Goal: Information Seeking & Learning: Find contact information

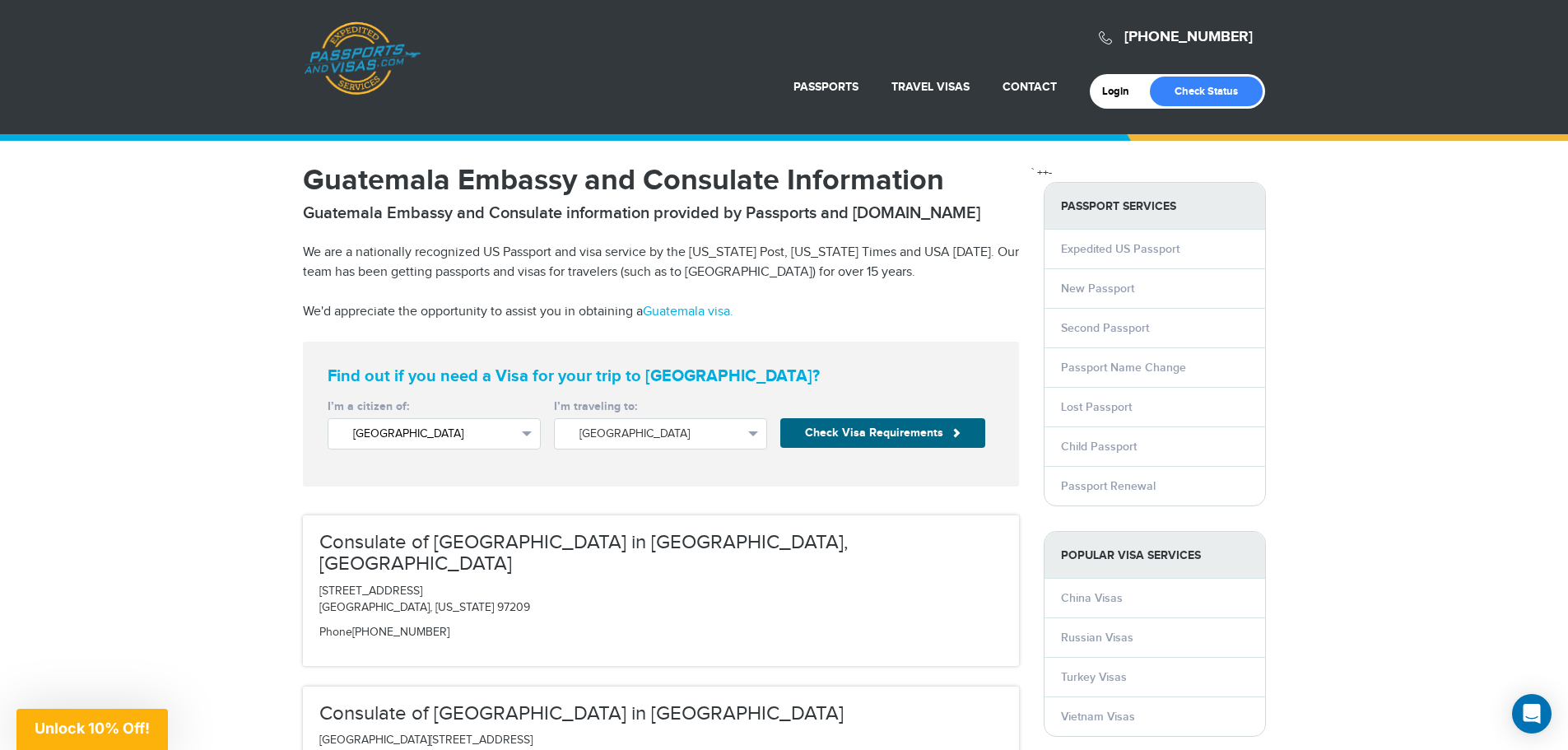
click at [514, 434] on span "[GEOGRAPHIC_DATA]" at bounding box center [434, 433] width 162 height 17
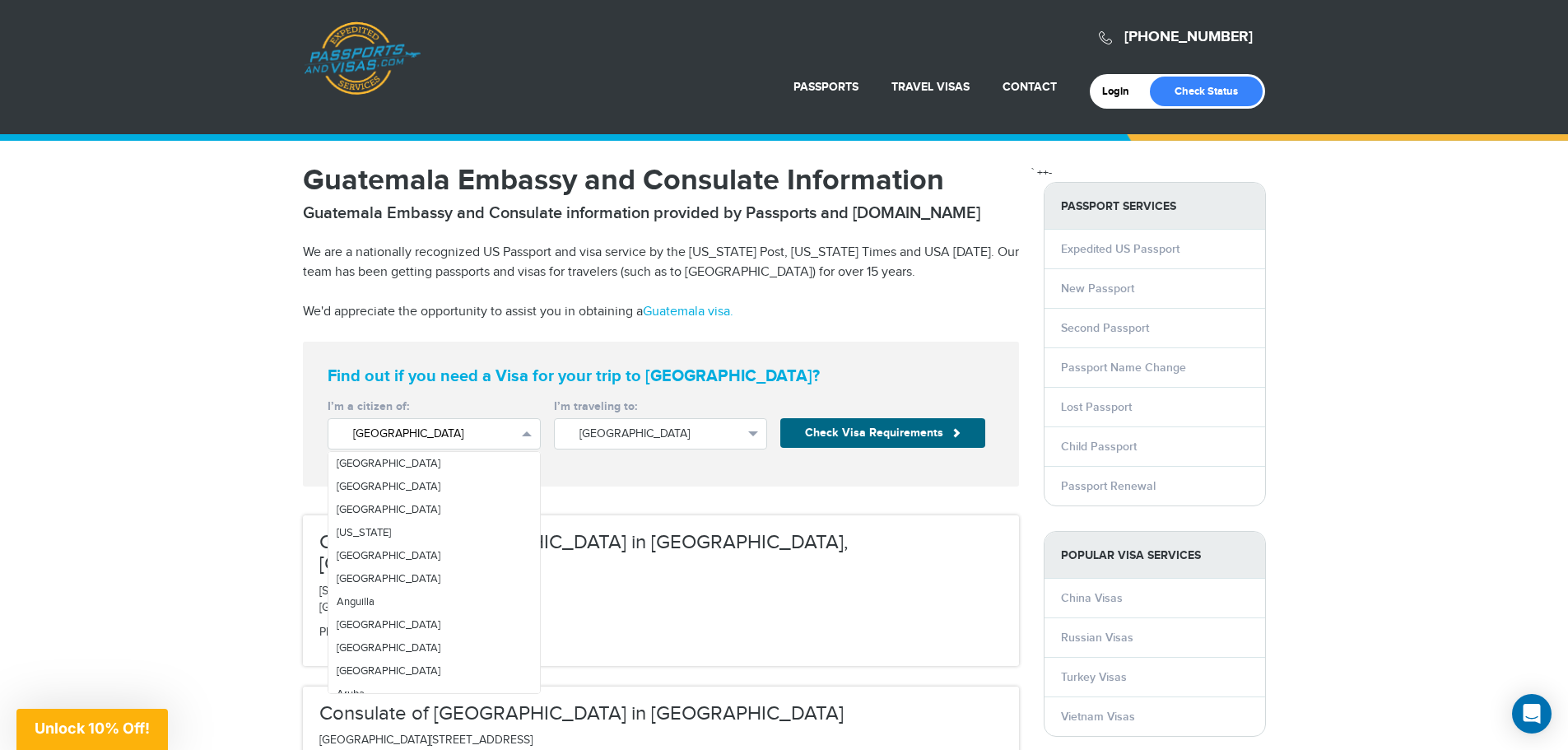
scroll to position [5422, 0]
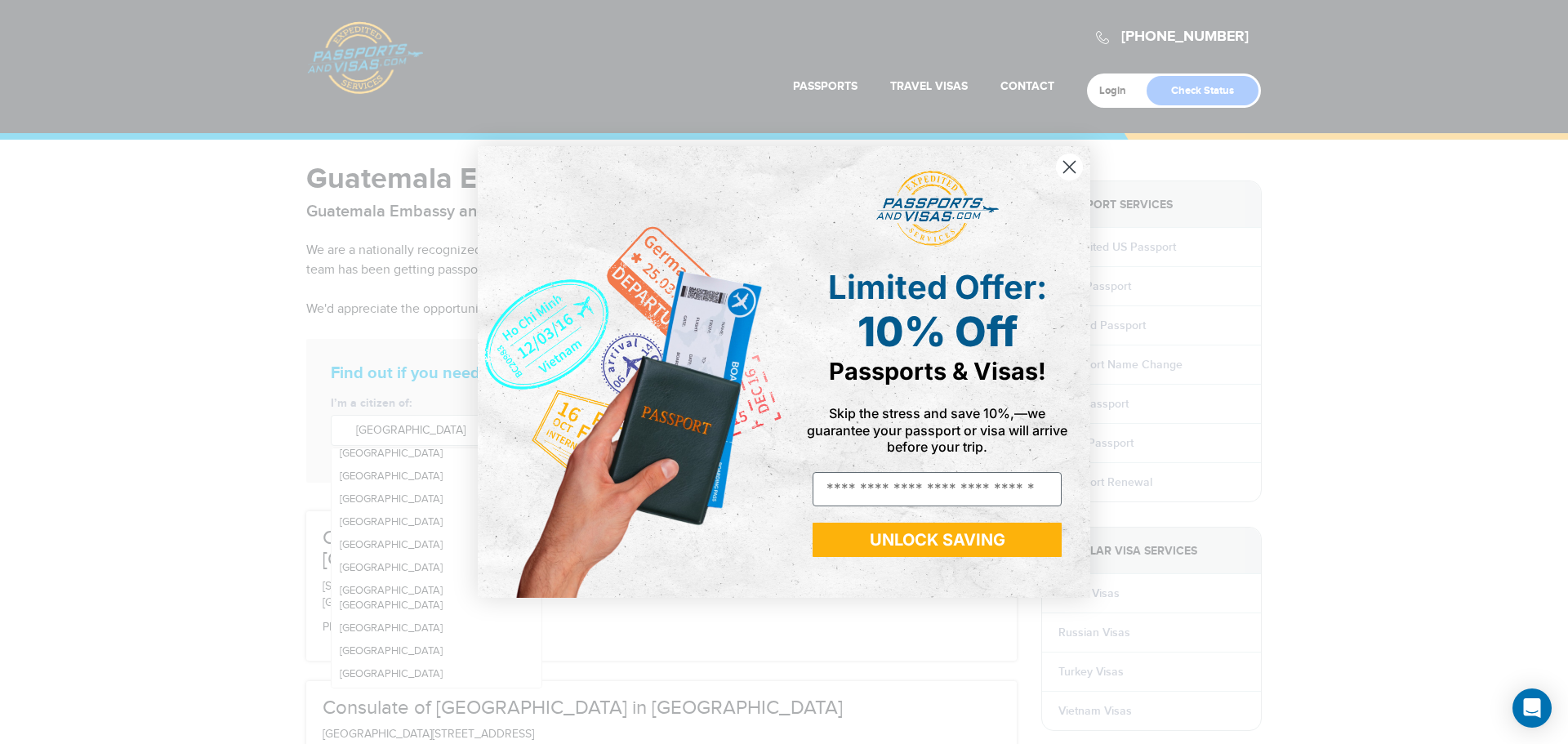
click at [1069, 163] on circle "Close dialog" at bounding box center [1070, 167] width 27 height 27
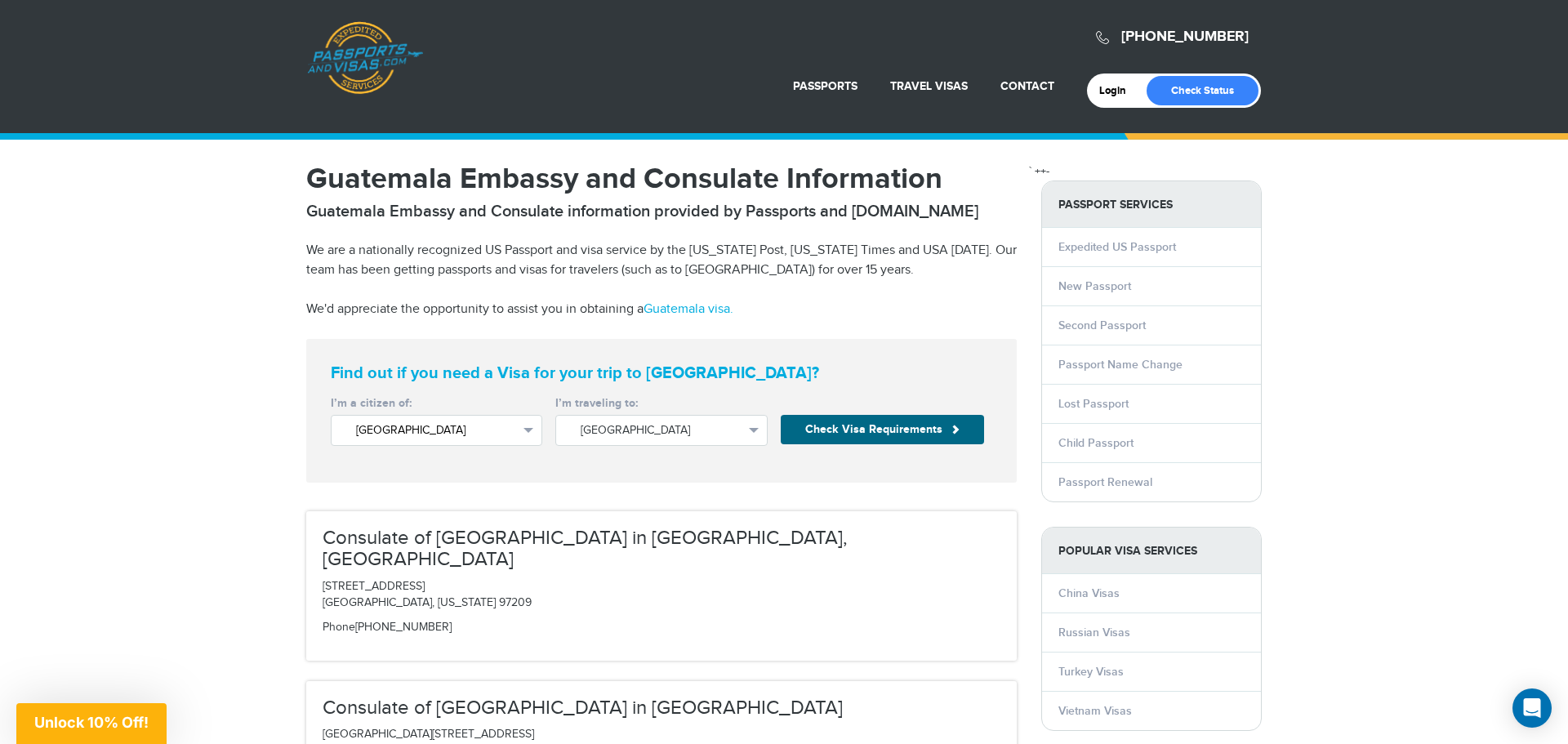
click at [373, 433] on span "United States" at bounding box center [436, 430] width 161 height 17
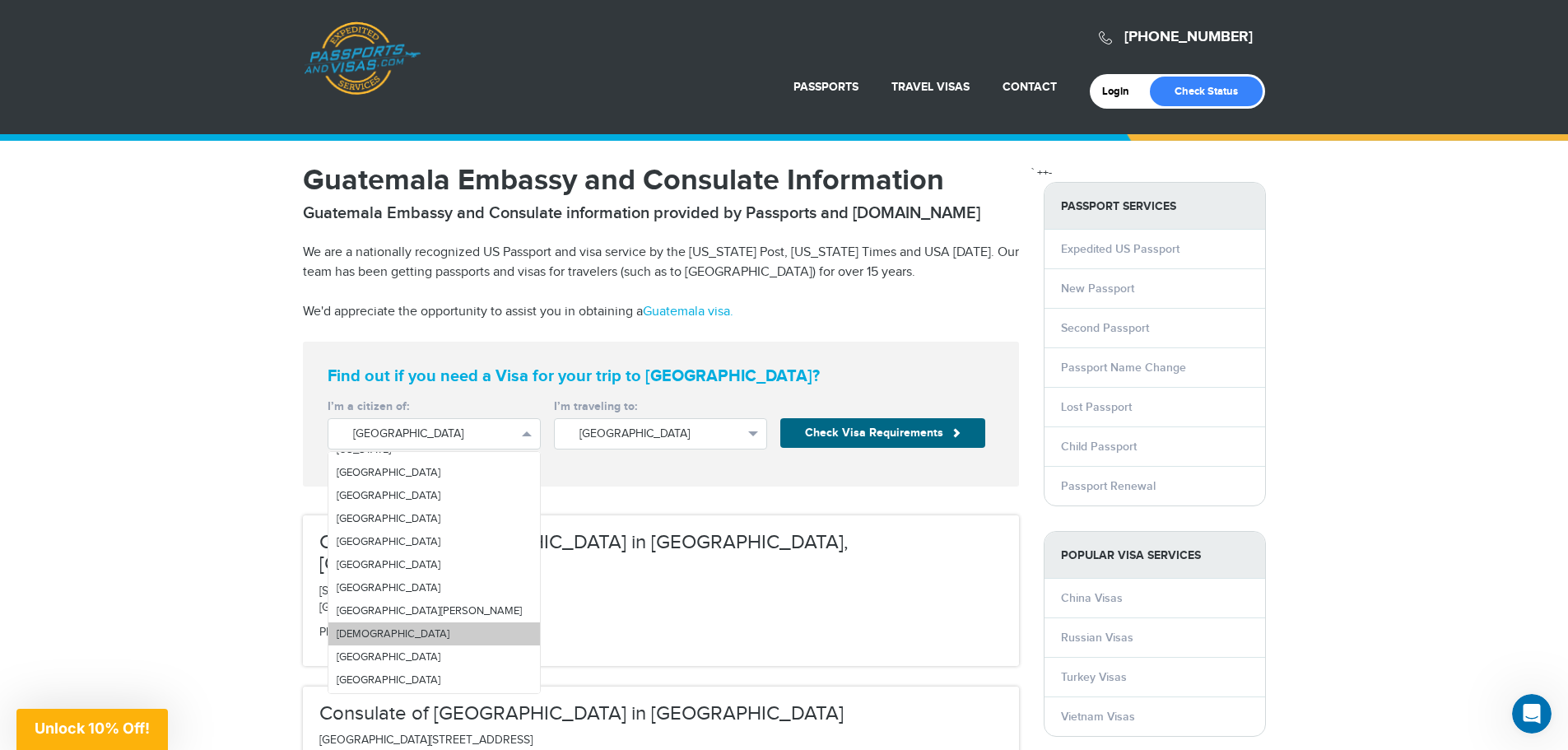
scroll to position [2071, 0]
click at [430, 645] on link "[GEOGRAPHIC_DATA]" at bounding box center [434, 651] width 211 height 23
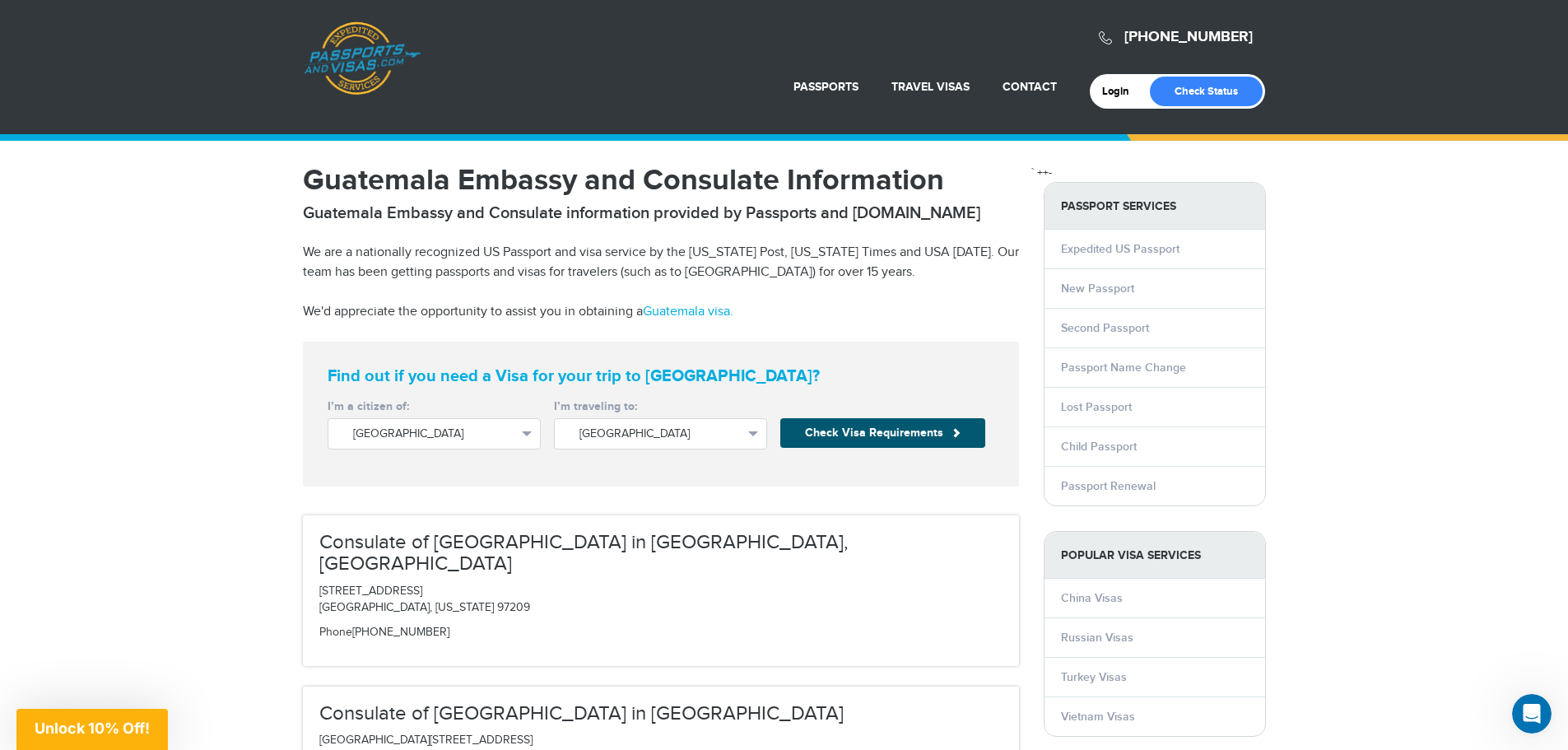
click at [842, 439] on button "Check Visa Requirements" at bounding box center [883, 433] width 204 height 29
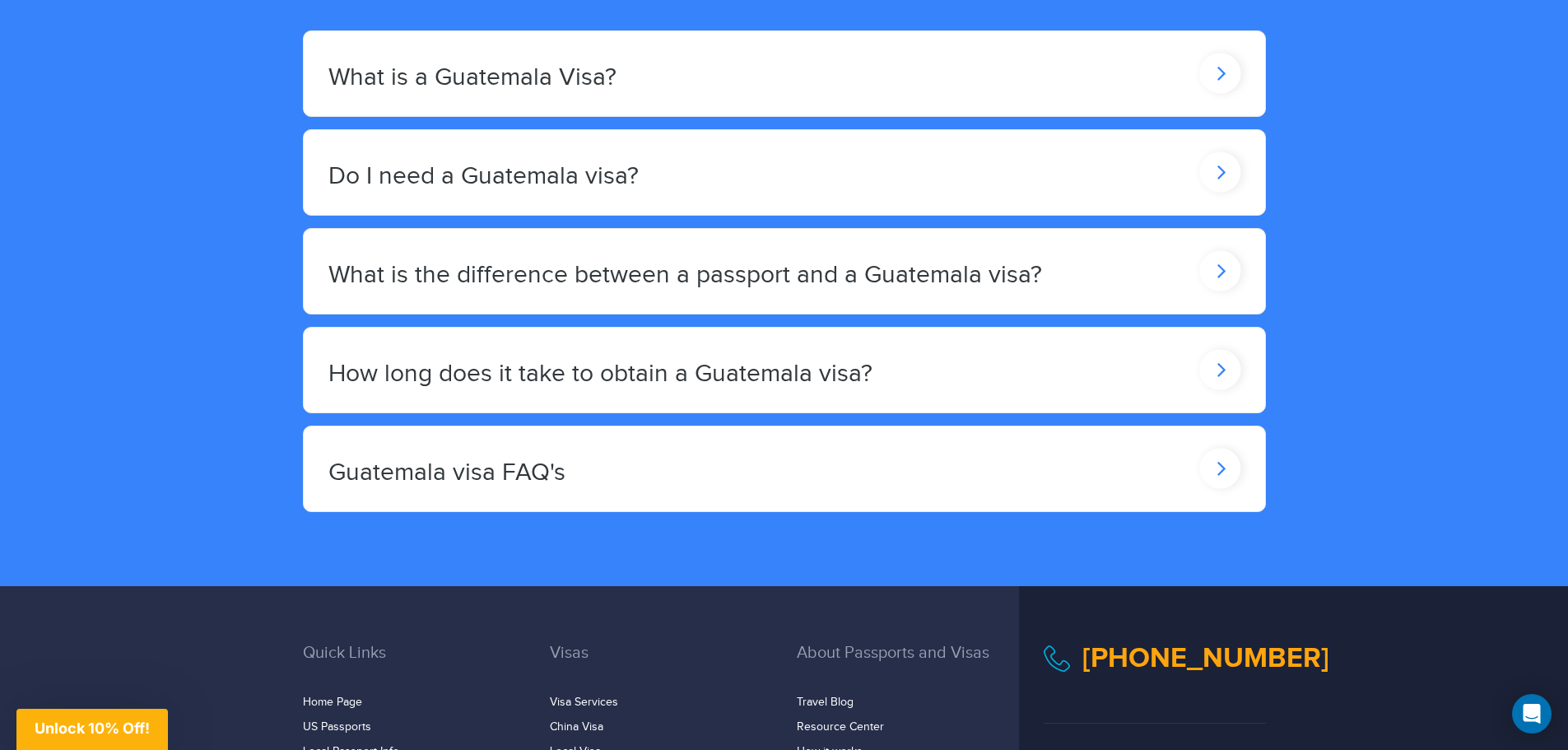
scroll to position [1481, 0]
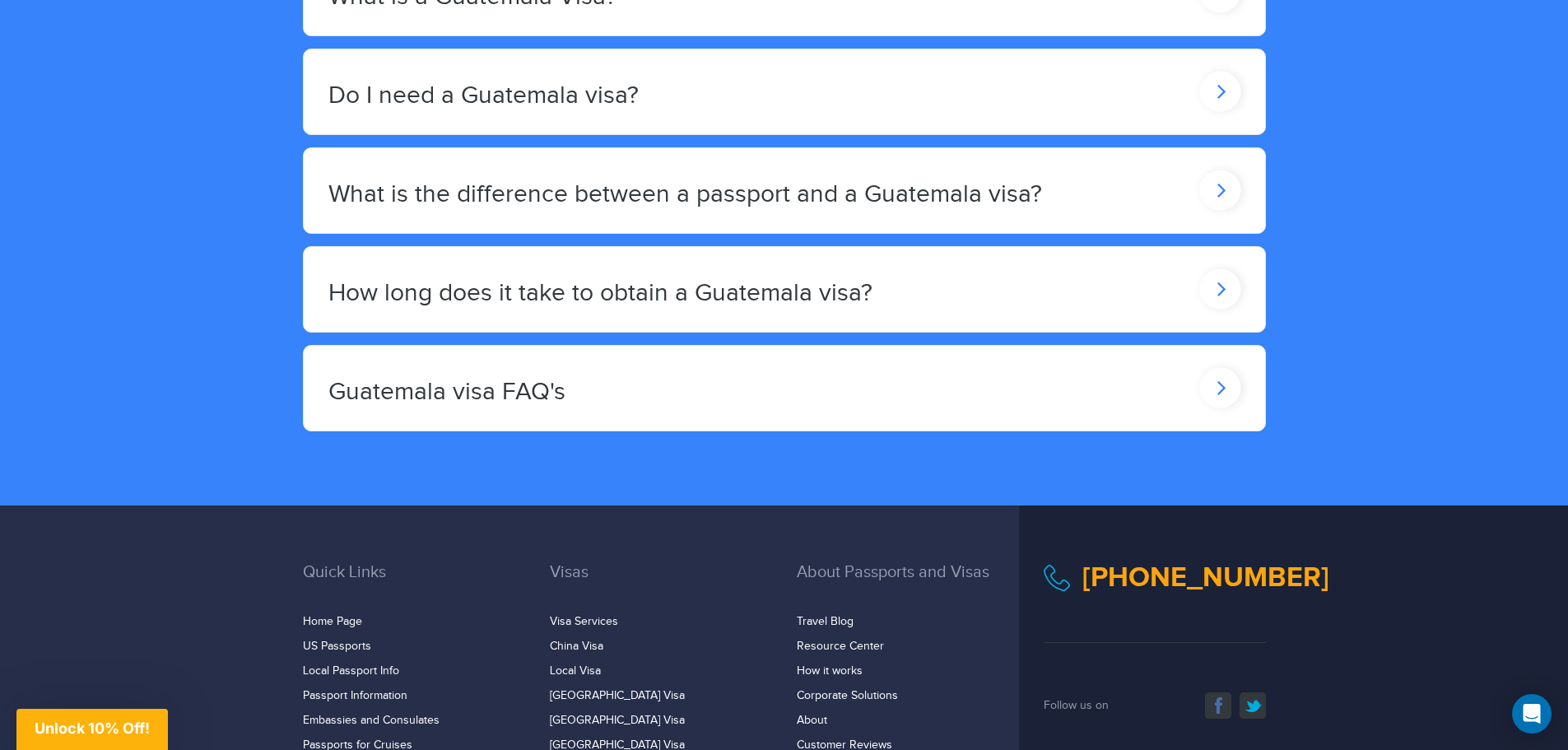
click at [834, 402] on div "Guatemala visa FAQ's" at bounding box center [784, 388] width 961 height 85
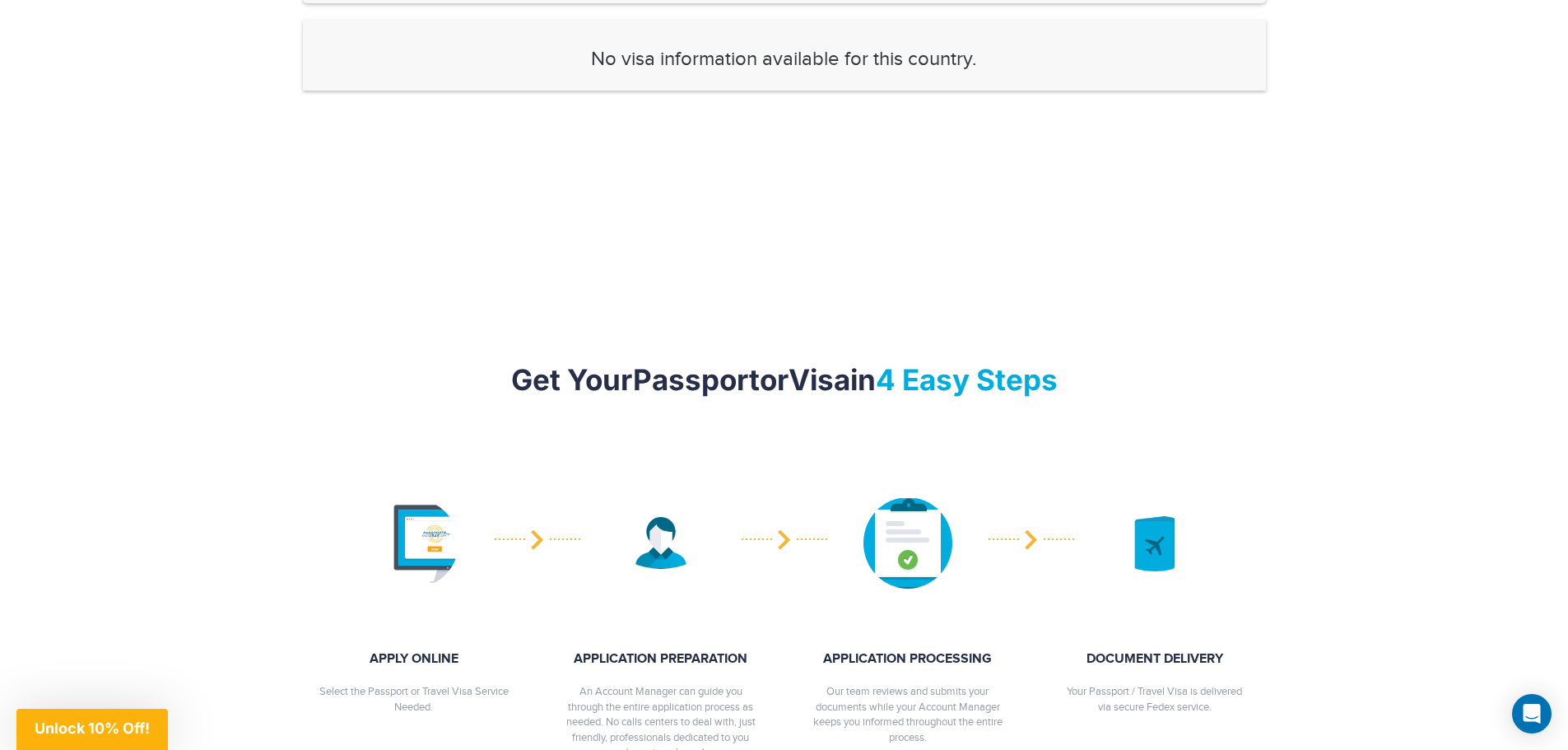
scroll to position [493, 0]
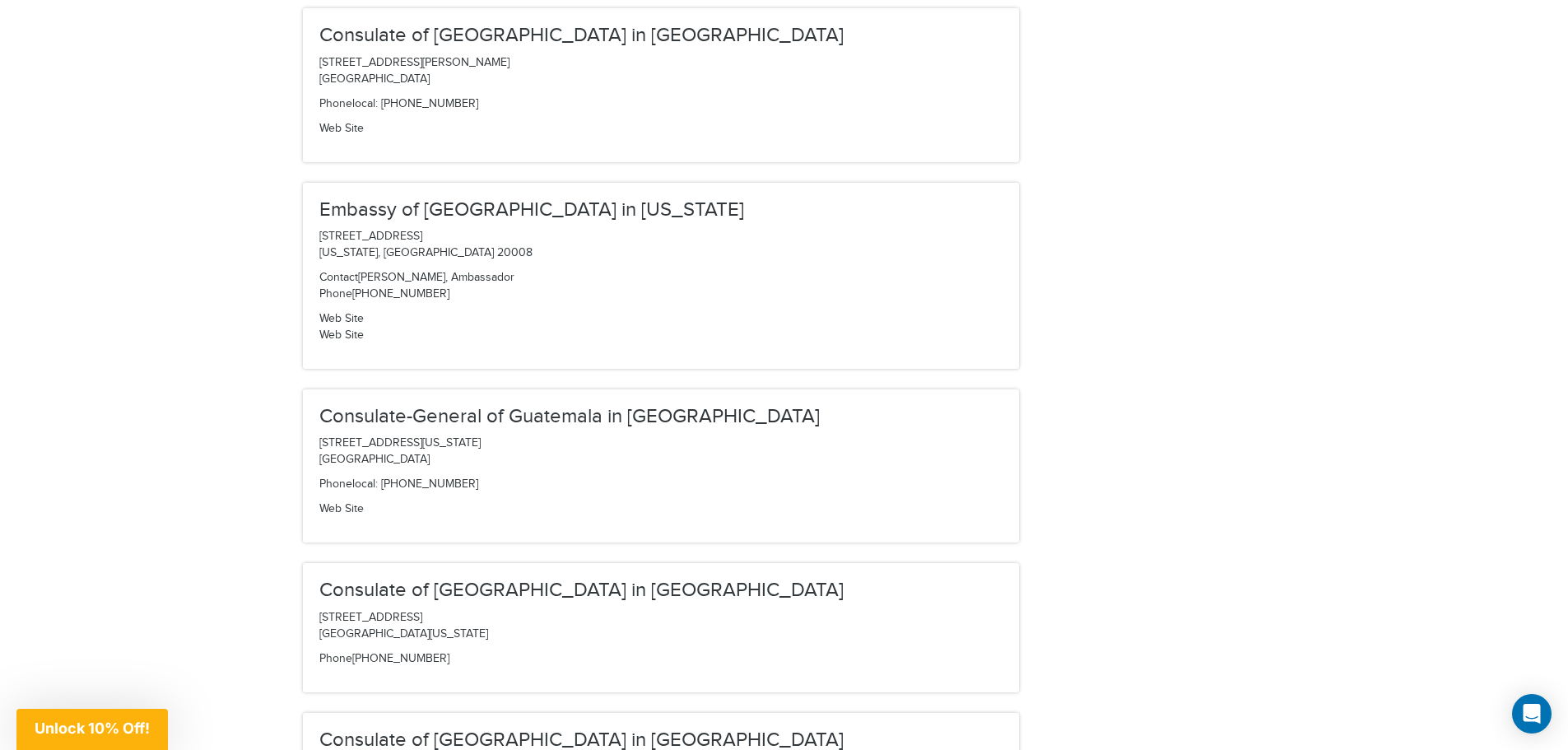
scroll to position [2552, 0]
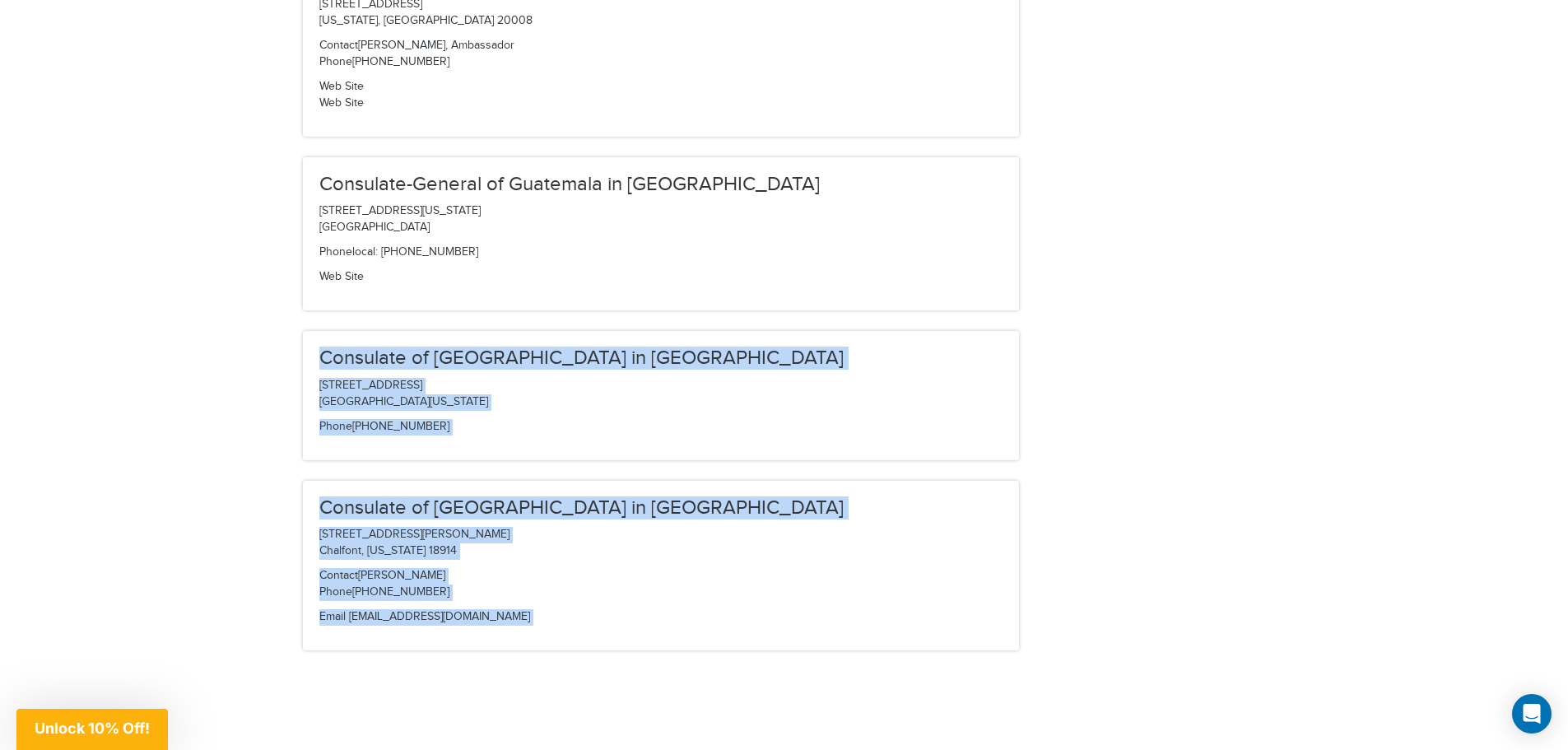
drag, startPoint x: 286, startPoint y: 331, endPoint x: 304, endPoint y: 331, distance: 18.0
click at [305, 331] on div "Consulate of Guatemala in [GEOGRAPHIC_DATA][STREET_ADDRESS][US_STATE] Phone [PH…" at bounding box center [661, 395] width 716 height 129
click at [312, 331] on div "Consulate of Guatemala in [GEOGRAPHIC_DATA][STREET_ADDRESS][US_STATE] Phone [PH…" at bounding box center [661, 395] width 716 height 129
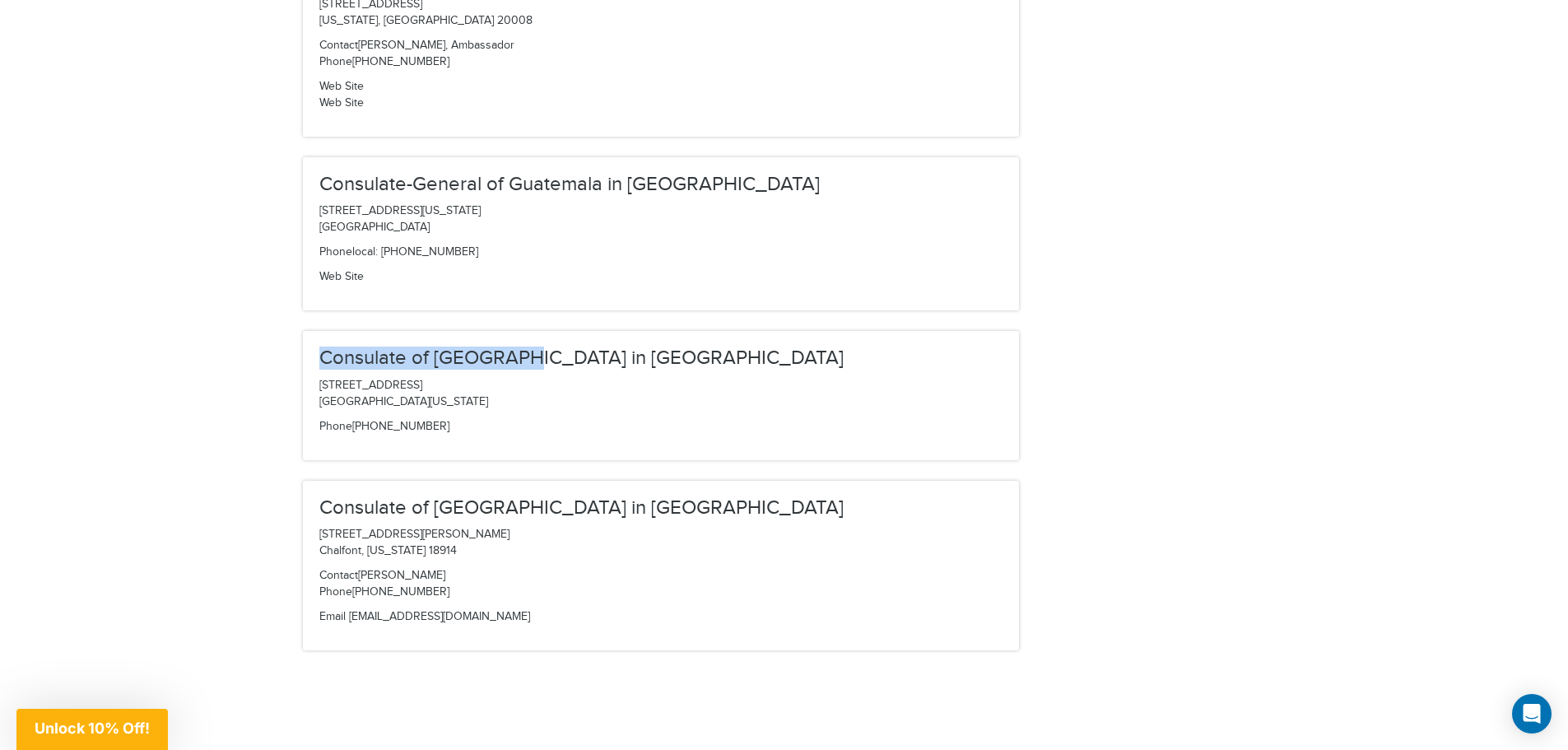
drag, startPoint x: 319, startPoint y: 331, endPoint x: 522, endPoint y: 324, distance: 203.1
click at [522, 331] on div "Consulate of Guatemala in San Diego 10405, San Diego Mission Road, Suite 205 Sa…" at bounding box center [661, 395] width 716 height 129
copy h3 "Consulate of Guatemala"
